Goal: Task Accomplishment & Management: Manage account settings

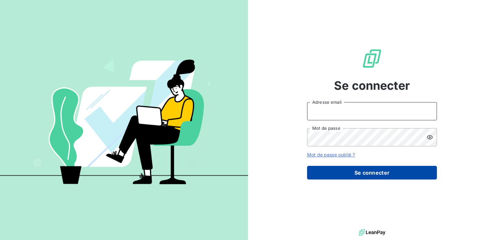
type input "[EMAIL_ADDRESS][DOMAIN_NAME]"
click at [391, 177] on button "Se connecter" at bounding box center [372, 173] width 130 height 14
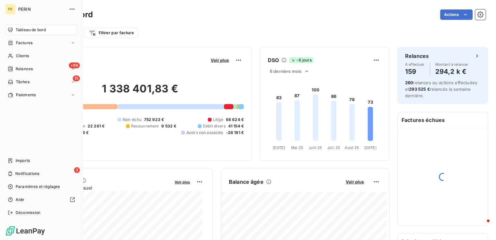
drag, startPoint x: 23, startPoint y: 56, endPoint x: 123, endPoint y: 49, distance: 99.6
click at [23, 56] on span "Clients" at bounding box center [22, 56] width 13 height 6
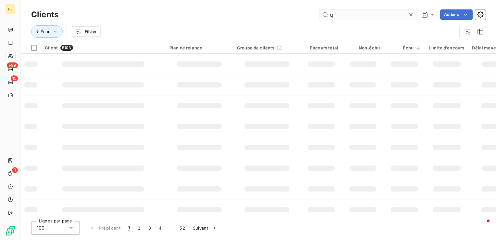
type input "q"
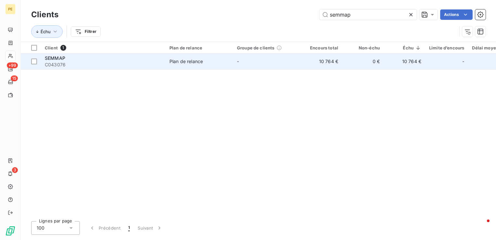
type input "semmap"
click at [71, 62] on span "C043076" at bounding box center [103, 64] width 117 height 6
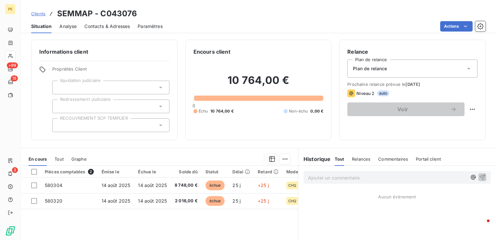
click at [105, 28] on span "Contacts & Adresses" at bounding box center [106, 26] width 45 height 6
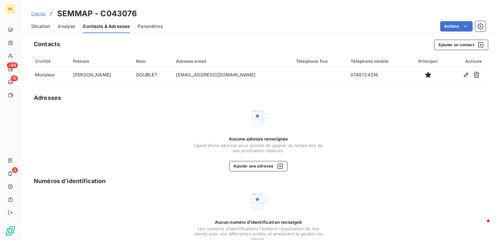
click at [41, 27] on span "Situation" at bounding box center [40, 26] width 19 height 6
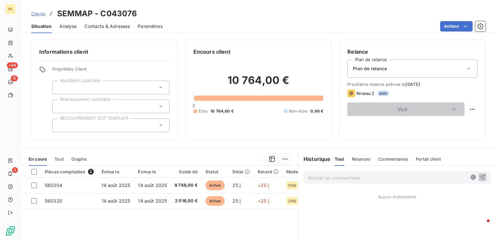
click at [110, 25] on span "Contacts & Adresses" at bounding box center [106, 26] width 45 height 6
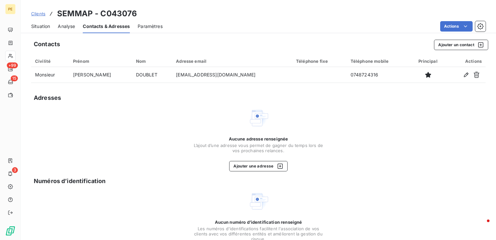
click at [36, 25] on span "Situation" at bounding box center [40, 26] width 19 height 6
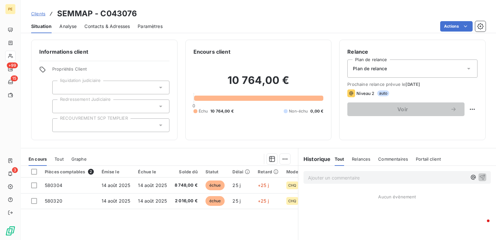
click at [104, 28] on span "Contacts & Adresses" at bounding box center [106, 26] width 45 height 6
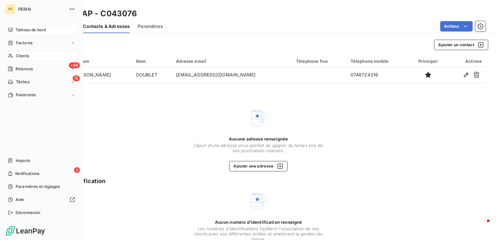
click at [18, 31] on span "Tableau de bord" at bounding box center [31, 30] width 30 height 6
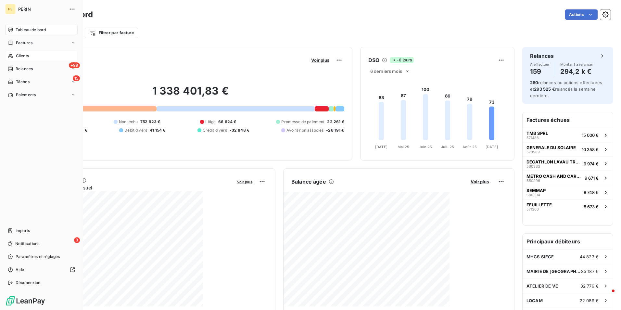
click at [19, 54] on span "Clients" at bounding box center [22, 56] width 13 height 6
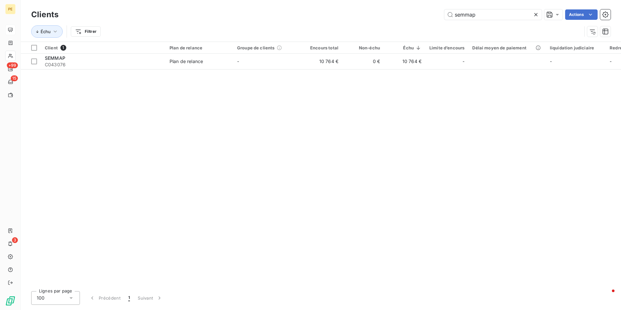
drag, startPoint x: 488, startPoint y: 14, endPoint x: 197, endPoint y: 5, distance: 291.6
click at [201, 7] on div "Clients semmap Actions Échu Filtrer" at bounding box center [321, 21] width 600 height 42
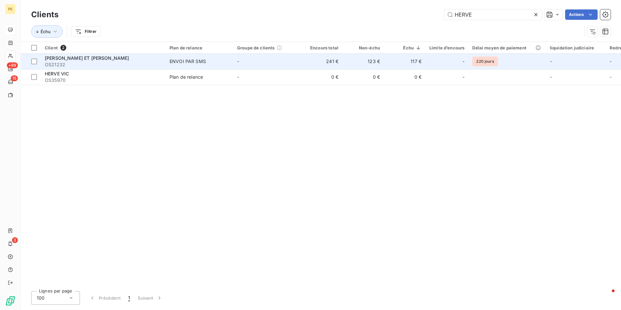
type input "HERVE"
click at [106, 58] on span "BINGLER HERVE ET RABEC MARYLIN" at bounding box center [87, 58] width 84 height 6
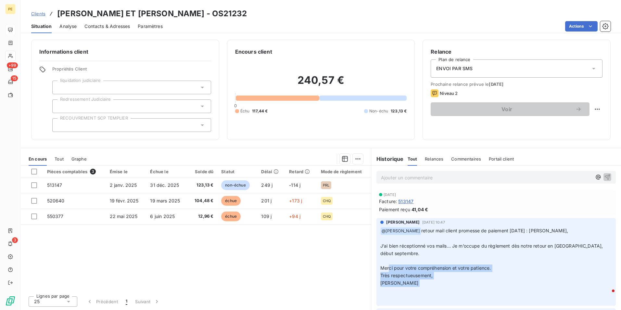
drag, startPoint x: 393, startPoint y: 267, endPoint x: 439, endPoint y: 290, distance: 51.7
click at [439, 239] on p "﻿ @ Julie DOLIQUE retour mail client promesse de paiement 21/08/2025 : Bonsoir,…" at bounding box center [495, 264] width 231 height 75
drag, startPoint x: 439, startPoint y: 290, endPoint x: 434, endPoint y: 283, distance: 8.8
click at [434, 239] on p "﻿ @ Julie DOLIQUE retour mail client promesse de paiement 21/08/2025 : Bonsoir,…" at bounding box center [495, 264] width 231 height 75
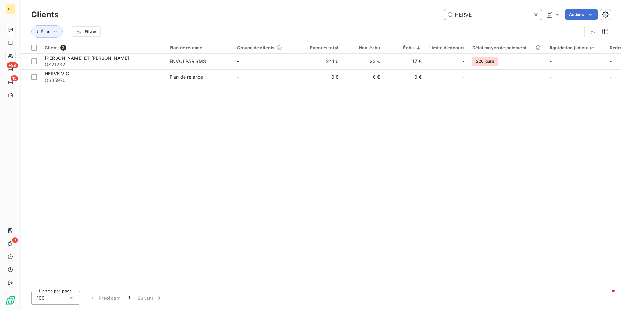
drag, startPoint x: 479, startPoint y: 14, endPoint x: 418, endPoint y: 13, distance: 61.7
click at [418, 13] on div "HERVE Actions" at bounding box center [338, 14] width 544 height 10
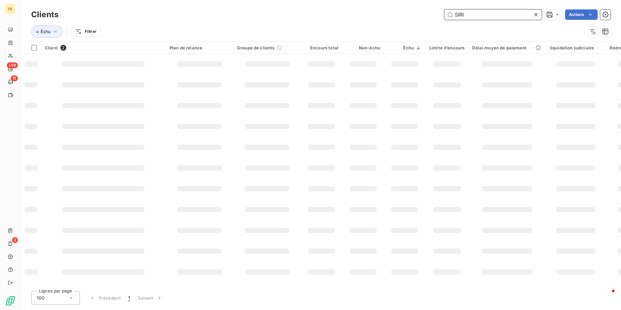
type input "SIRIN"
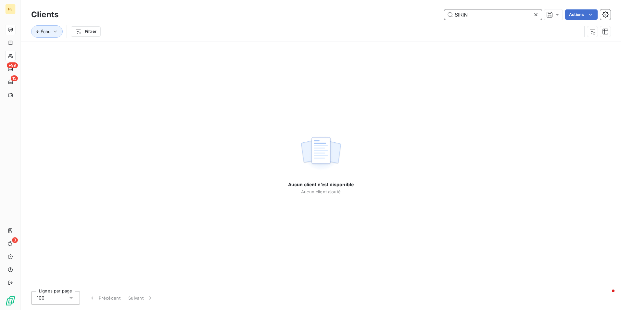
drag, startPoint x: 471, startPoint y: 10, endPoint x: 410, endPoint y: 15, distance: 60.8
click at [410, 15] on div "SIRIN Actions" at bounding box center [338, 14] width 544 height 10
click at [458, 13] on input "PDPH" at bounding box center [492, 14] width 97 height 10
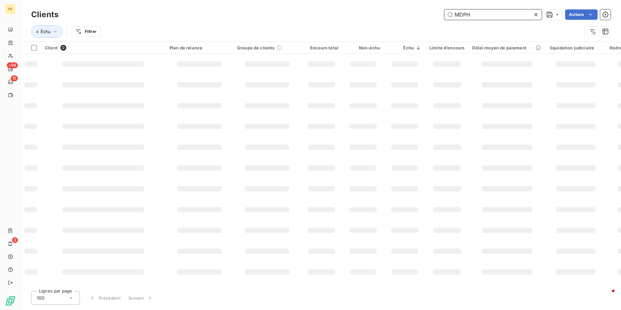
type input "MDPH"
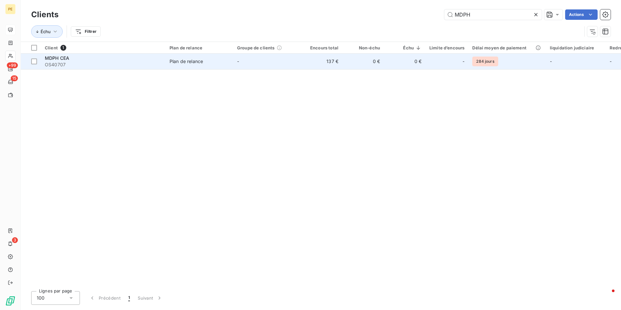
click at [109, 58] on div "MDPH CEA" at bounding box center [103, 58] width 117 height 6
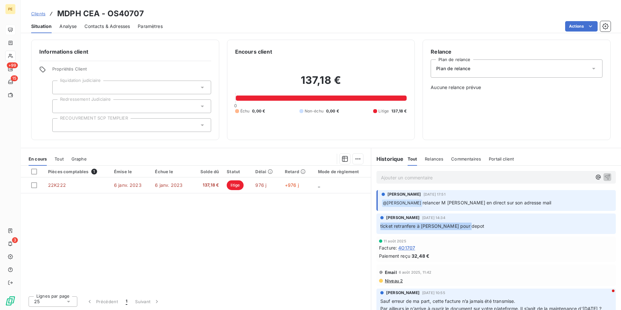
drag, startPoint x: 476, startPoint y: 227, endPoint x: 370, endPoint y: 229, distance: 105.8
click at [371, 229] on div "Julie DOLIQUE 12 août 2025, 14:34 ticket retranfere à marie jo pour depot" at bounding box center [496, 223] width 250 height 23
drag, startPoint x: 370, startPoint y: 229, endPoint x: 446, endPoint y: 229, distance: 76.3
click at [446, 229] on p "ticket retranfere à marie jo pour depot" at bounding box center [495, 225] width 231 height 7
drag, startPoint x: 430, startPoint y: 225, endPoint x: 394, endPoint y: 224, distance: 35.7
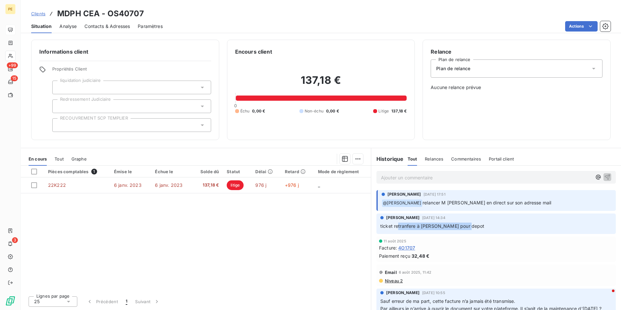
click at [394, 224] on p "ticket retranfere à marie jo pour depot" at bounding box center [495, 225] width 231 height 7
click at [496, 223] on p "ticket retranfere à marie jo pour depot" at bounding box center [495, 225] width 231 height 7
click at [99, 24] on span "Contacts & Adresses" at bounding box center [106, 26] width 45 height 6
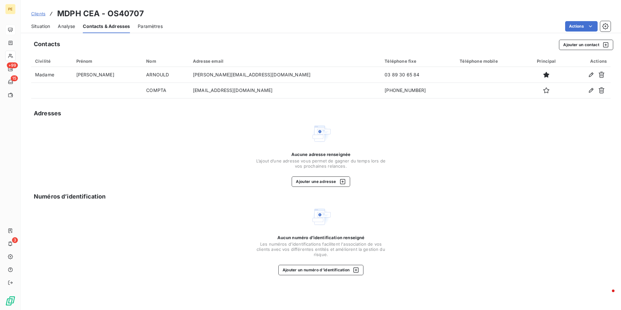
click at [42, 26] on span "Situation" at bounding box center [40, 26] width 19 height 6
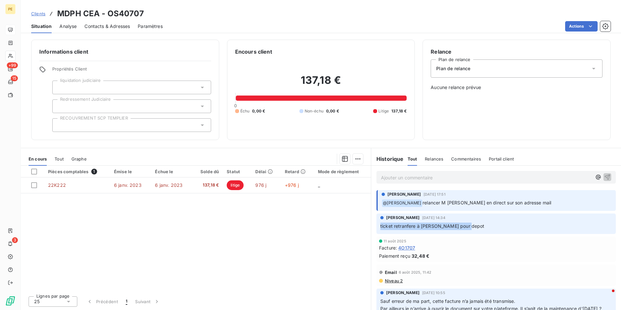
drag, startPoint x: 479, startPoint y: 226, endPoint x: 372, endPoint y: 226, distance: 107.1
click at [372, 226] on div "Julie DOLIQUE 12 août 2025, 14:34 ticket retranfere à marie jo pour depot" at bounding box center [496, 223] width 250 height 23
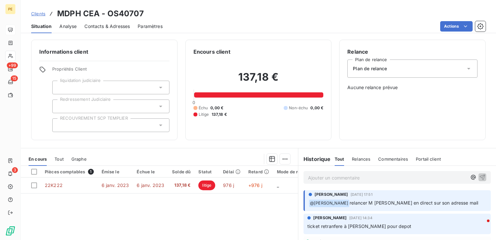
click at [188, 216] on div "Pièces comptables 1 Émise le Échue le Solde dû Statut Délai Retard Mode de règl…" at bounding box center [159, 228] width 277 height 125
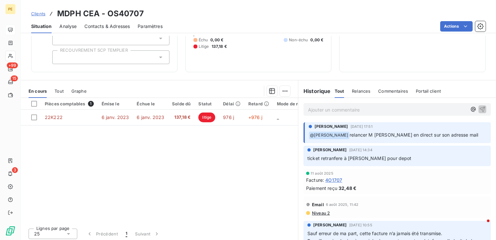
scroll to position [70, 0]
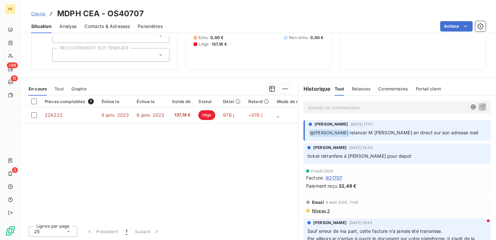
click at [348, 107] on p "Ajouter un commentaire ﻿" at bounding box center [387, 107] width 159 height 8
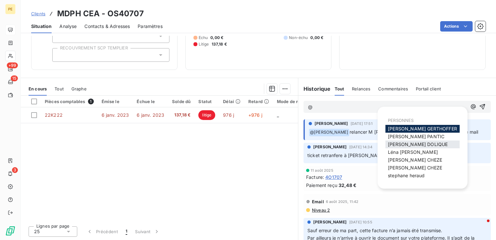
click at [407, 144] on span "[PERSON_NAME]" at bounding box center [418, 144] width 60 height 6
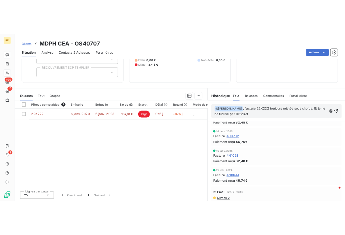
scroll to position [0, 0]
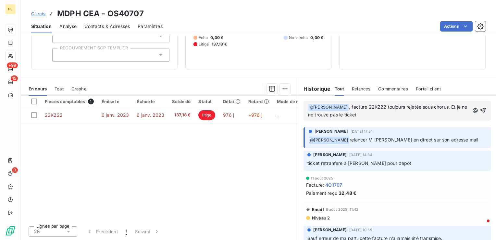
click at [377, 119] on div "﻿ @ Julie DOLIQUE ﻿ , facture 22K222 toujours rejetée sous chorus. Et je ne ne …" at bounding box center [396, 111] width 187 height 20
click at [375, 117] on p "﻿ @ Julie DOLIQUE ﻿ , facture 22K222 toujours rejetée sous chorus. Et je ne ne …" at bounding box center [388, 110] width 161 height 15
click at [334, 116] on span ", facture 22K222 toujours rejetée sous chorus. Et je ne ne trouve pas le ticket…" at bounding box center [388, 110] width 161 height 13
click at [398, 116] on span ", facture 22K222 toujours rejetée sous chorus. Et je ne ne trouve pas le ticket…" at bounding box center [388, 110] width 161 height 13
click at [421, 112] on p "﻿ @ Julie DOLIQUE ﻿ , facture 22K222 toujours rejetée sous chorus. Et je ne ne …" at bounding box center [388, 110] width 161 height 15
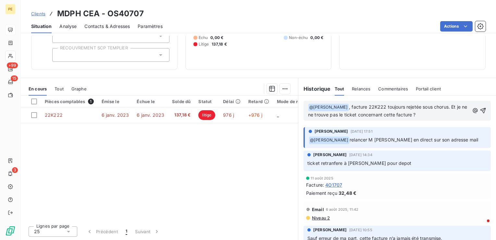
click at [477, 109] on div "﻿ @ Julie DOLIQUE ﻿ , facture 22K222 toujours rejetée sous chorus. Et je ne ne …" at bounding box center [396, 111] width 187 height 20
click at [480, 110] on icon "button" at bounding box center [483, 110] width 6 height 6
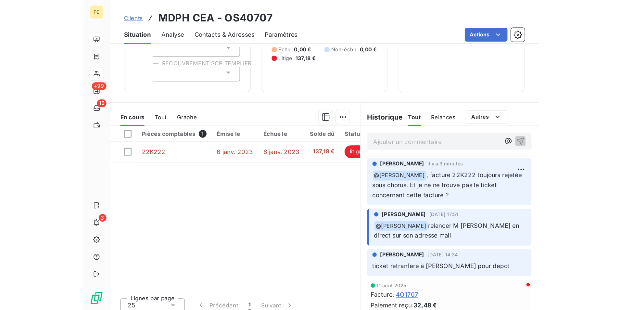
scroll to position [0, 0]
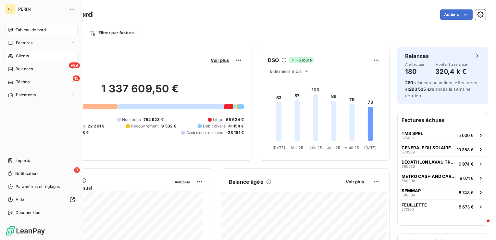
click at [36, 54] on div "Clients" at bounding box center [41, 56] width 72 height 10
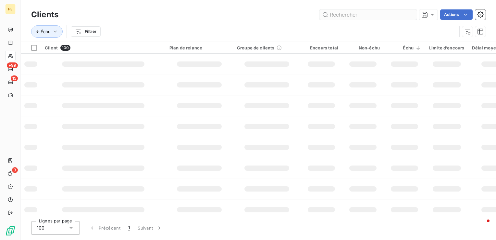
click at [364, 19] on input "text" at bounding box center [367, 14] width 97 height 10
type input "serenite"
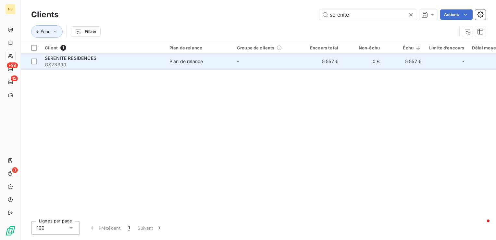
click at [267, 66] on td "-" at bounding box center [267, 62] width 68 height 16
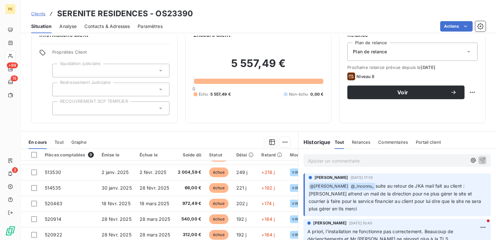
scroll to position [32, 0]
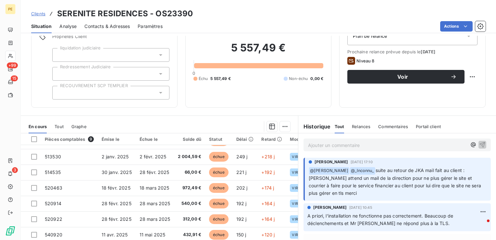
click at [344, 143] on p "Ajouter un commentaire ﻿" at bounding box center [387, 145] width 159 height 8
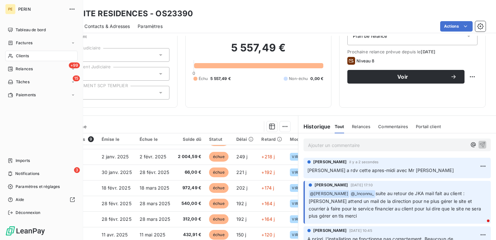
click at [20, 58] on span "Clients" at bounding box center [22, 56] width 13 height 6
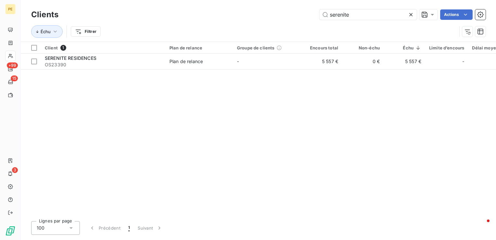
drag, startPoint x: 351, startPoint y: 16, endPoint x: 224, endPoint y: 21, distance: 127.7
click at [224, 21] on div "Clients serenite Actions Échu Filtrer" at bounding box center [258, 25] width 454 height 34
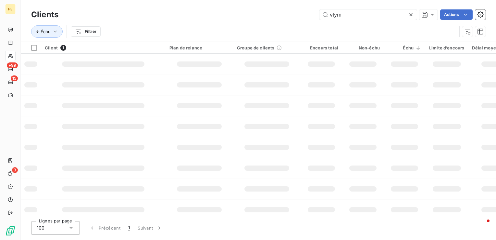
type input "vlym"
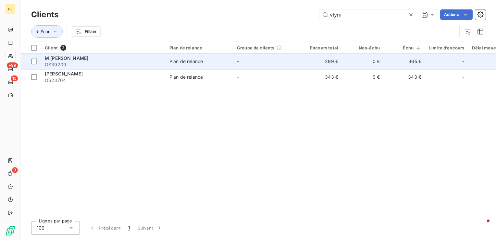
click at [203, 61] on span "Plan de relance" at bounding box center [199, 61] width 60 height 6
click at [75, 60] on span "M [PERSON_NAME]" at bounding box center [66, 58] width 43 height 6
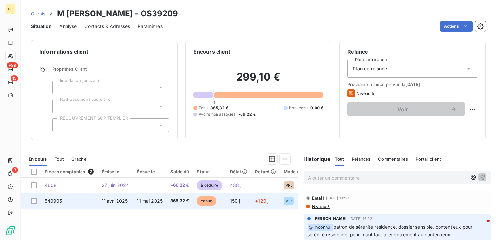
scroll to position [32, 0]
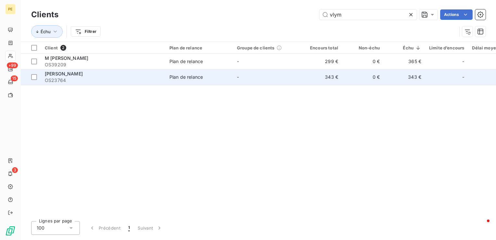
click at [63, 78] on span "OS23764" at bounding box center [103, 80] width 117 height 6
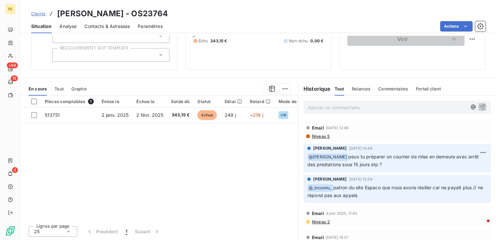
scroll to position [38, 0]
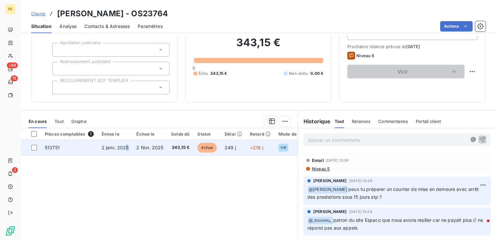
click at [128, 149] on span "2 janv. 2025" at bounding box center [115, 147] width 27 height 6
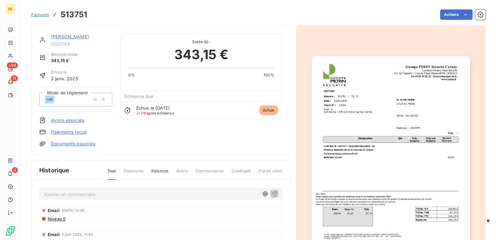
click at [401, 87] on img "button" at bounding box center [391, 168] width 158 height 224
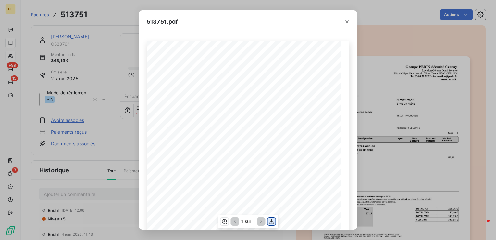
click at [271, 223] on icon "button" at bounding box center [271, 221] width 6 height 6
drag, startPoint x: 271, startPoint y: 20, endPoint x: 277, endPoint y: 20, distance: 5.9
click at [271, 20] on div "513751.pdf" at bounding box center [248, 21] width 218 height 23
click at [349, 23] on icon "button" at bounding box center [347, 21] width 6 height 6
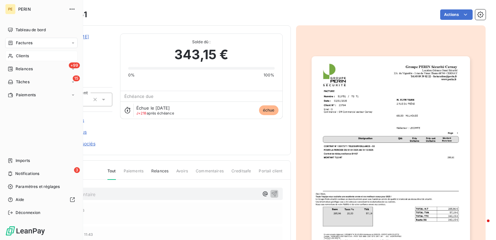
click at [25, 59] on div "Clients" at bounding box center [41, 56] width 72 height 10
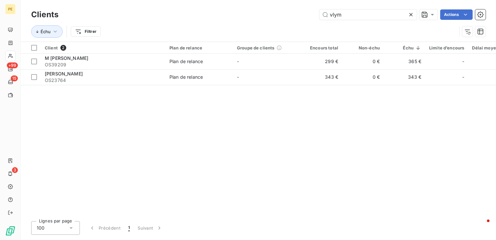
click at [411, 16] on icon at bounding box center [410, 14] width 3 height 3
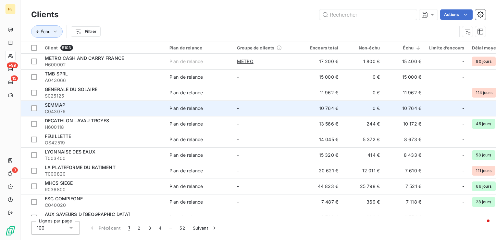
click at [62, 108] on span "C043076" at bounding box center [103, 111] width 117 height 6
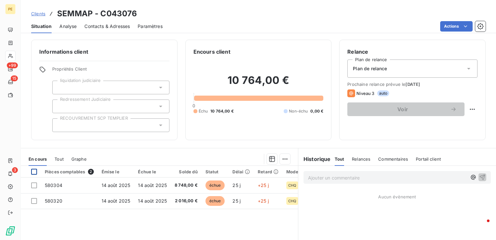
click at [34, 172] on div at bounding box center [34, 171] width 6 height 6
click at [282, 159] on html "PE +99 15 3 Clients SEMMAP - C043076 Situation Analyse Contacts & Adresses Para…" at bounding box center [248, 120] width 496 height 240
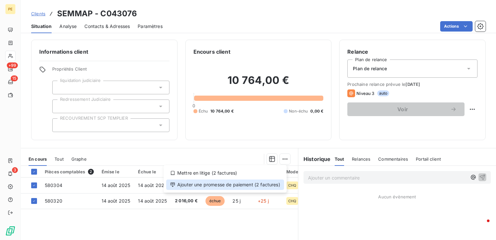
click at [226, 186] on div "Ajouter une promesse de paiement (2 factures)" at bounding box center [225, 184] width 118 height 10
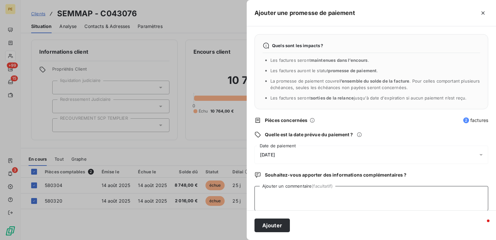
click at [290, 191] on textarea "Ajouter un commentaire (facultatif)" at bounding box center [371, 198] width 234 height 25
type textarea "Paiement 08/09"
click at [268, 227] on button "Ajouter" at bounding box center [271, 225] width 35 height 14
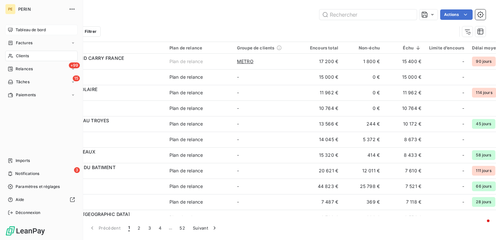
click at [28, 31] on span "Tableau de bord" at bounding box center [31, 30] width 30 height 6
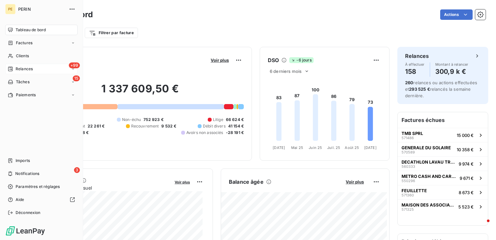
click at [28, 69] on span "Relances" at bounding box center [24, 69] width 17 height 6
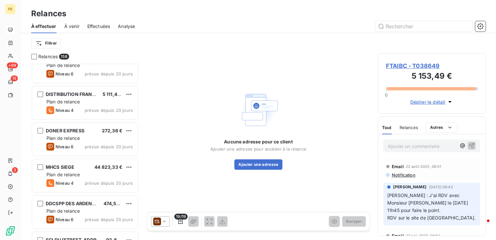
scroll to position [3815, 0]
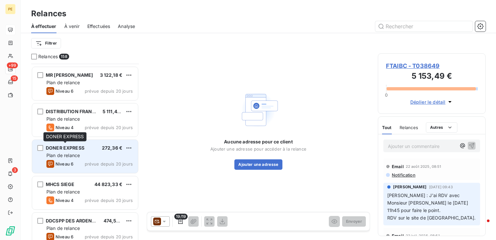
click at [71, 150] on span "DONER EXPRESS" at bounding box center [65, 148] width 39 height 6
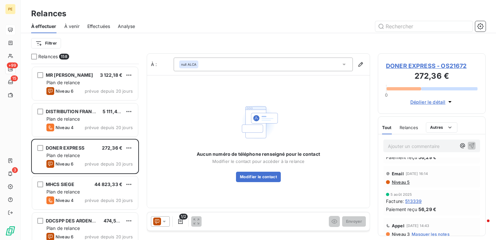
scroll to position [32, 0]
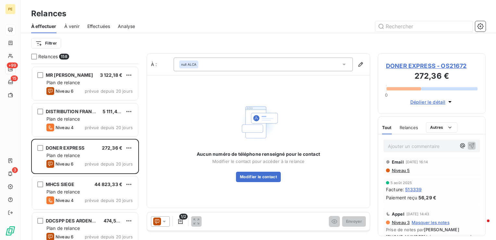
click at [425, 68] on span "DONER EXPRESS - OS21672" at bounding box center [432, 65] width 92 height 9
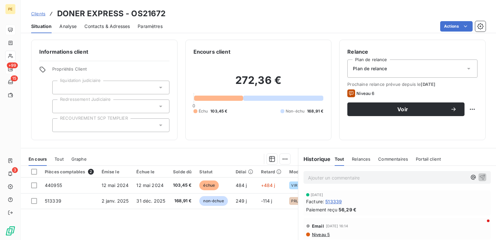
click at [118, 220] on div "Pièces comptables 2 Émise le Échue le Solde dû Statut Délai Retard Mode de règl…" at bounding box center [159, 228] width 277 height 125
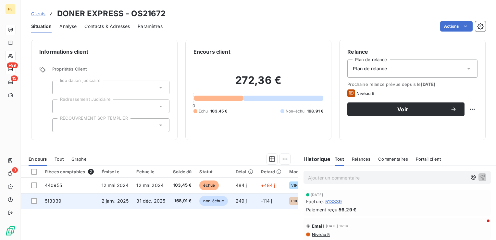
click at [51, 203] on span "513339" at bounding box center [53, 201] width 17 height 6
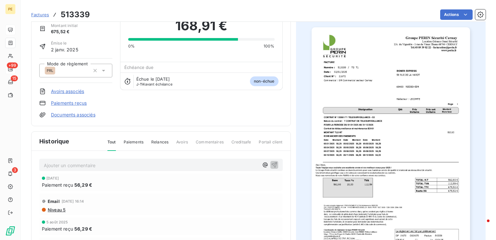
scroll to position [33, 0]
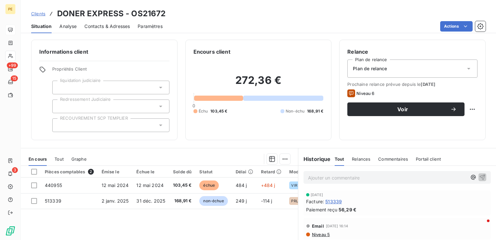
click at [327, 173] on p "Ajouter un commentaire ﻿" at bounding box center [387, 177] width 159 height 8
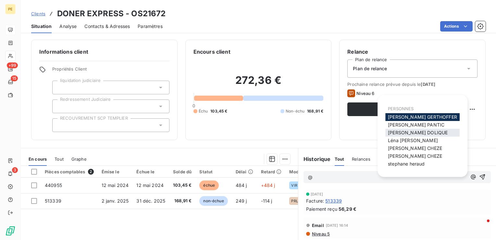
click at [414, 133] on span "[PERSON_NAME]" at bounding box center [418, 132] width 60 height 6
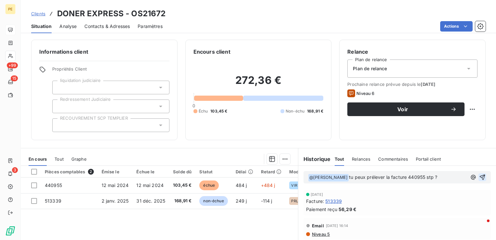
click at [480, 178] on icon "button" at bounding box center [483, 177] width 6 height 6
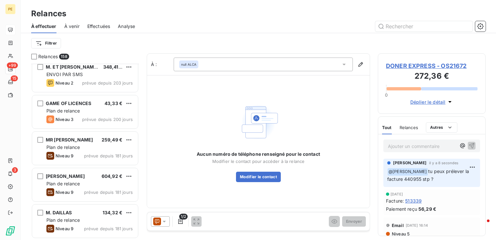
scroll to position [227, 0]
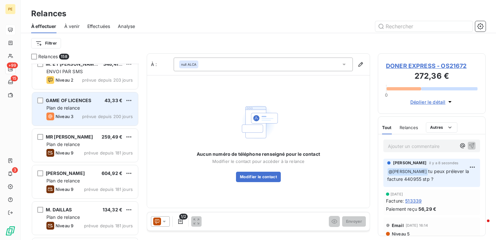
click at [68, 110] on span "Plan de relance" at bounding box center [62, 108] width 33 height 6
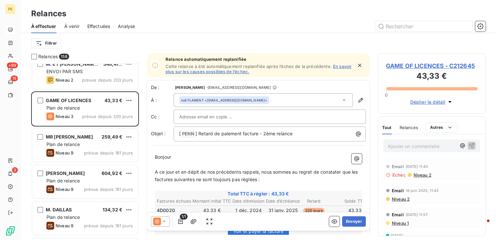
click at [417, 65] on span "GAME OF LICENCES - C212645" at bounding box center [432, 65] width 92 height 9
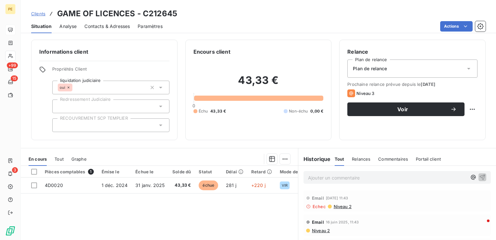
click at [68, 26] on span "Analyse" at bounding box center [67, 26] width 17 height 6
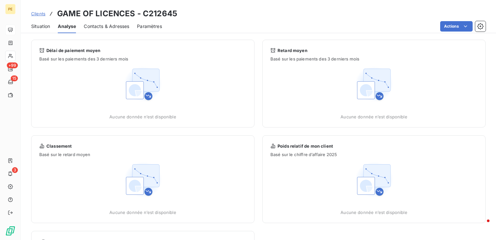
click at [97, 28] on span "Contacts & Adresses" at bounding box center [106, 26] width 45 height 6
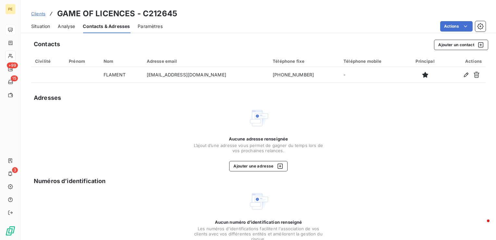
click at [153, 26] on span "Paramètres" at bounding box center [150, 26] width 25 height 6
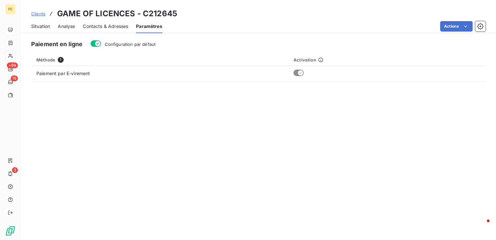
click at [59, 30] on div "Analyse" at bounding box center [66, 26] width 17 height 14
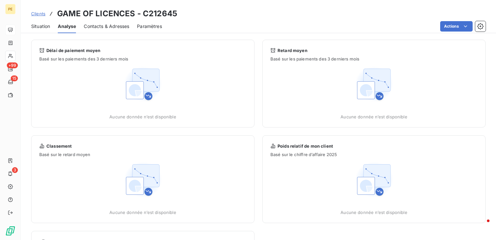
click at [134, 26] on div "Situation Analyse Contacts & Adresses Paramètres Actions" at bounding box center [258, 26] width 475 height 14
click at [159, 25] on span "Paramètres" at bounding box center [149, 26] width 25 height 6
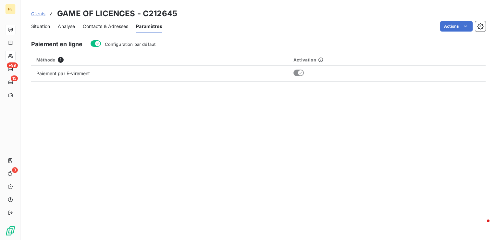
click at [40, 29] on div "Situation" at bounding box center [40, 26] width 19 height 14
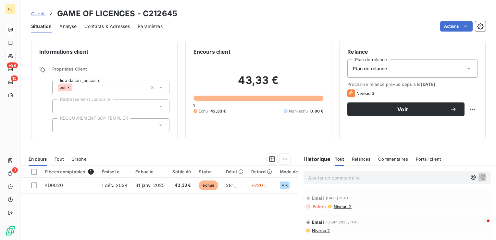
click at [208, 208] on div "Pièces comptables 1 Émise le Échue le Solde dû Statut Délai Retard Mode de règl…" at bounding box center [159, 228] width 277 height 125
click at [82, 86] on div "oui" at bounding box center [110, 87] width 117 height 14
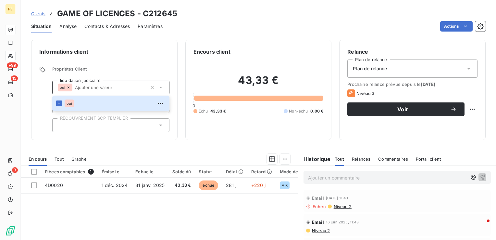
click at [202, 10] on div "Clients GAME OF LICENCES - C212645" at bounding box center [258, 14] width 475 height 12
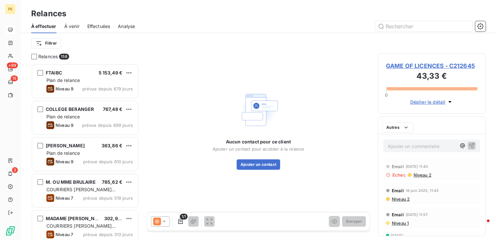
scroll to position [171, 103]
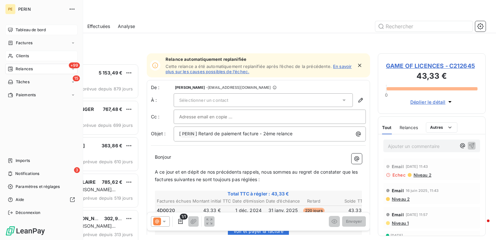
click at [17, 54] on span "Clients" at bounding box center [22, 56] width 13 height 6
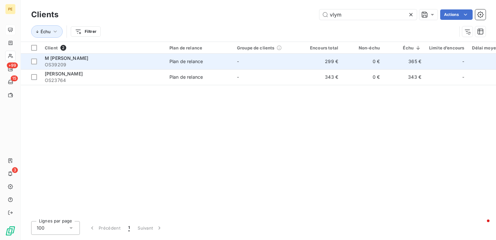
type input "vlym"
click at [72, 56] on span "M [PERSON_NAME]" at bounding box center [66, 58] width 43 height 6
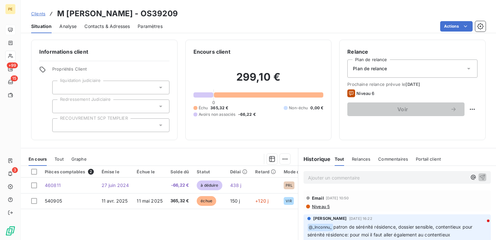
click at [62, 159] on span "Tout" at bounding box center [59, 158] width 9 height 5
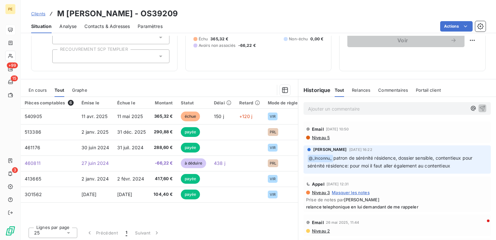
scroll to position [70, 0]
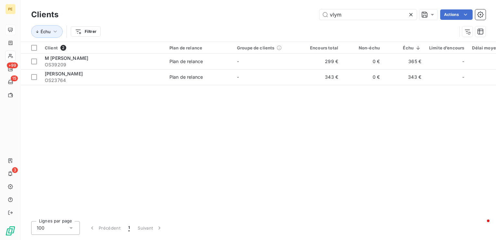
click at [71, 86] on div "Client 2 Plan de relance Groupe de clients Encours total Non-échu Échu Limite d…" at bounding box center [258, 129] width 475 height 174
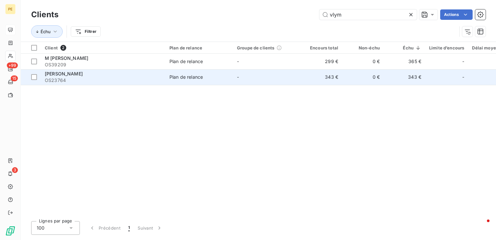
click at [74, 78] on span "OS23764" at bounding box center [103, 80] width 117 height 6
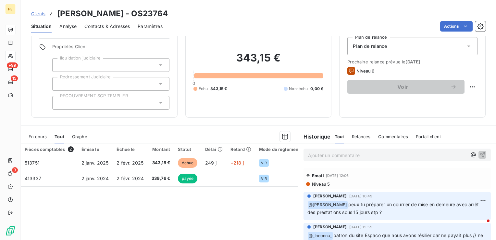
scroll to position [32, 0]
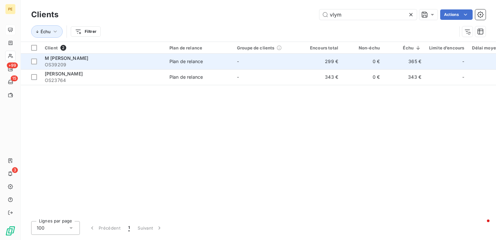
click at [88, 63] on span "OS39209" at bounding box center [103, 64] width 117 height 6
